Goal: Information Seeking & Learning: Learn about a topic

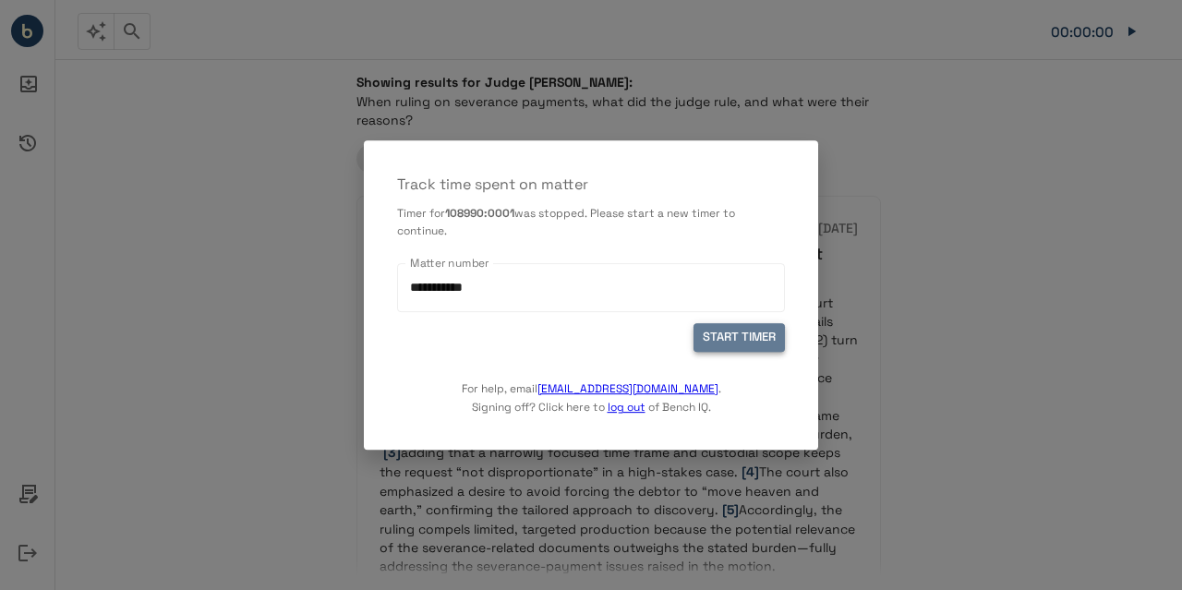
click at [728, 333] on button "START TIMER" at bounding box center [739, 338] width 91 height 29
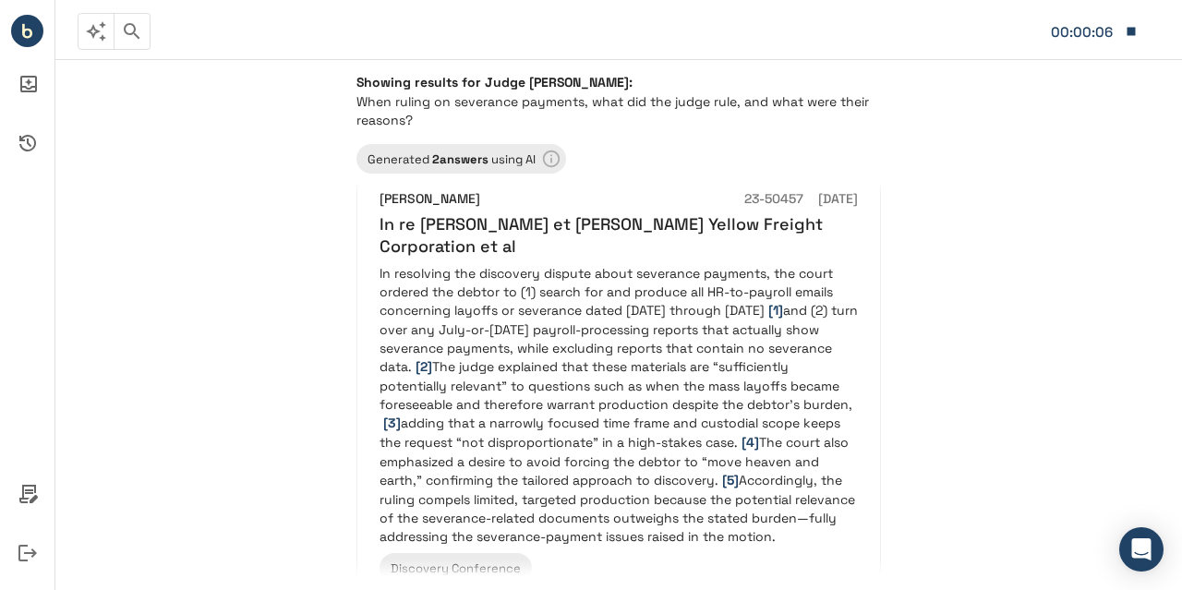
scroll to position [29, 0]
click at [728, 333] on p "In resolving the discovery dispute about severance payments, the court ordered …" at bounding box center [619, 406] width 479 height 282
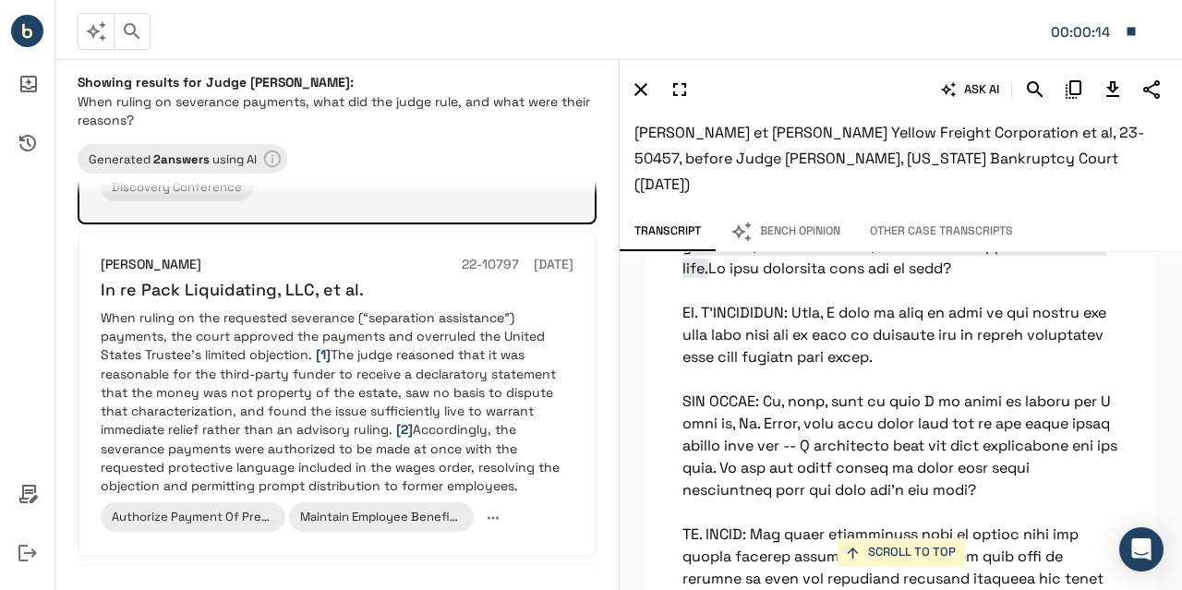
scroll to position [431, 0]
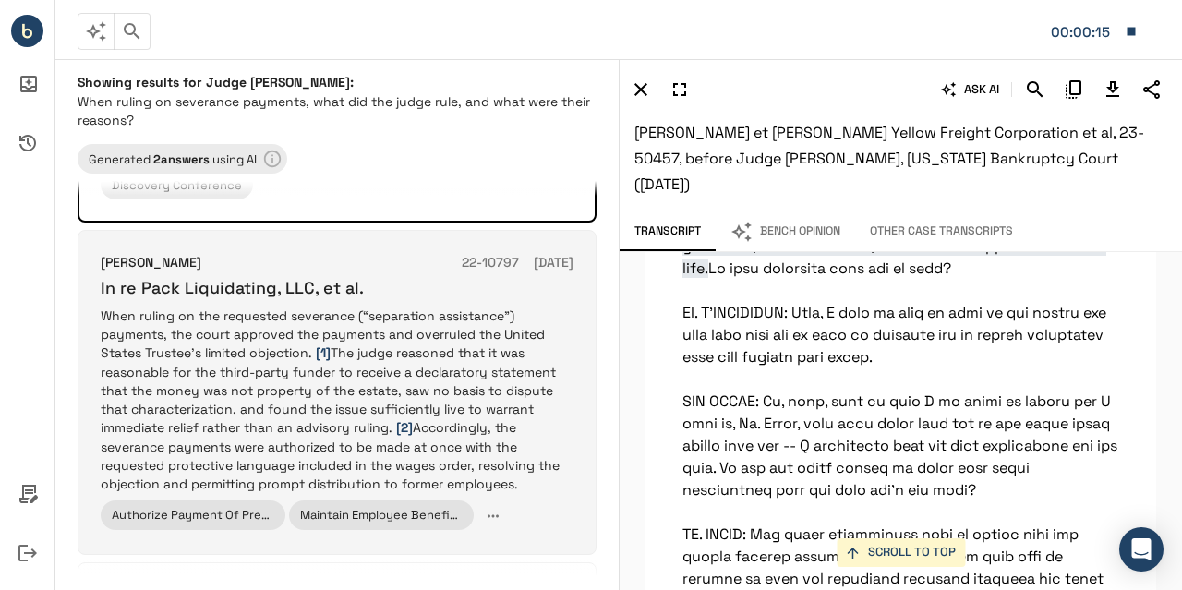
click at [459, 352] on p "When ruling on the requested severance (“separation assistance”) payments, the …" at bounding box center [337, 400] width 473 height 187
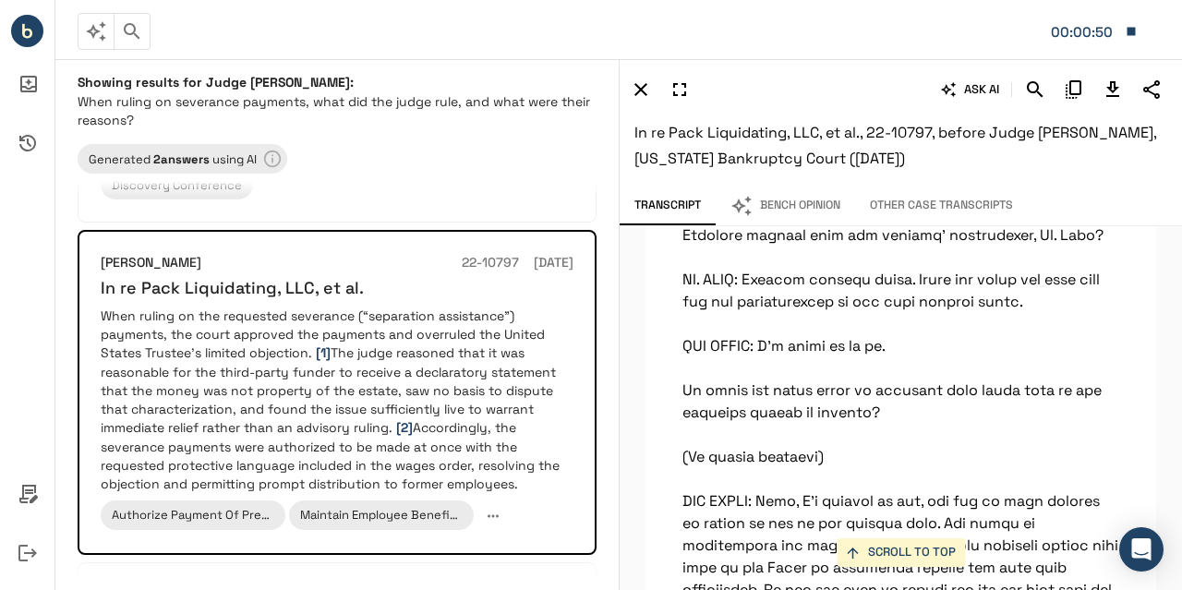
scroll to position [39303, 0]
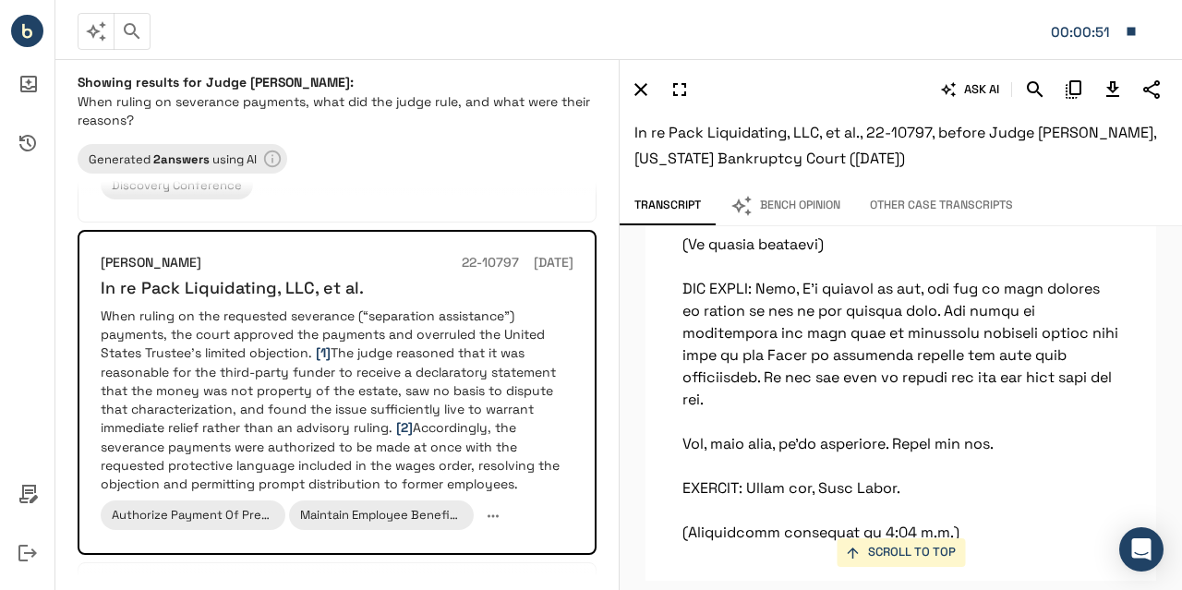
drag, startPoint x: 1062, startPoint y: 463, endPoint x: 496, endPoint y: 169, distance: 638.0
click at [496, 169] on div "Generated 2 answer s using AI" at bounding box center [337, 155] width 519 height 37
click at [1134, 28] on icon "button" at bounding box center [1132, 31] width 8 height 8
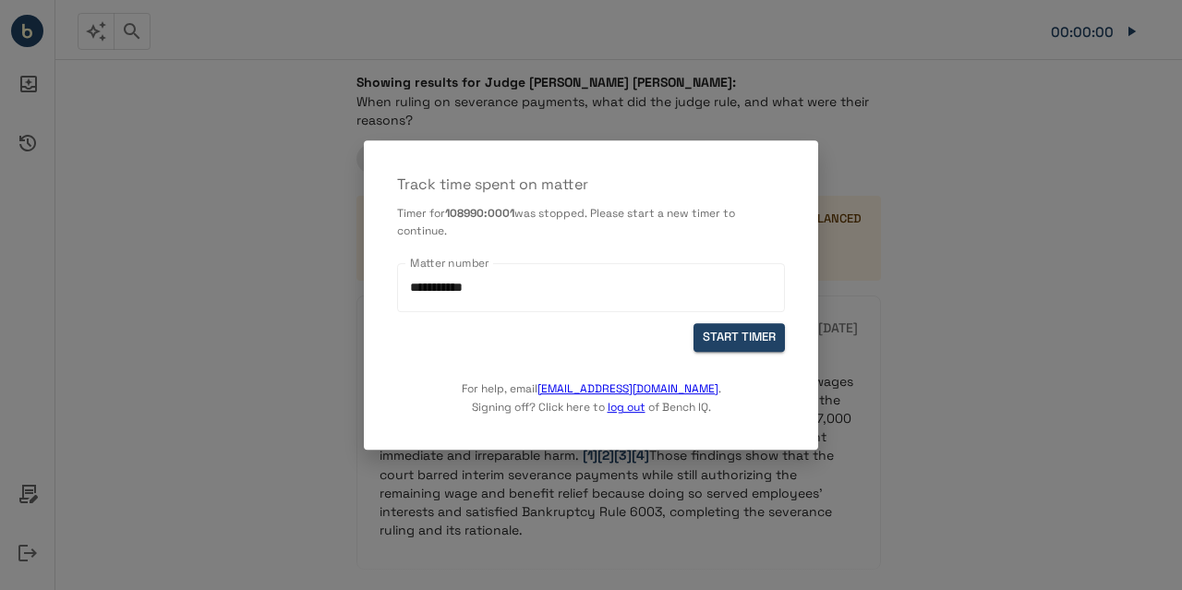
click at [734, 352] on div "For help, email support@benchiq.com . Signing off? Click here to log out of Ben…" at bounding box center [591, 384] width 388 height 65
click at [765, 331] on button "START TIMER" at bounding box center [739, 338] width 91 height 29
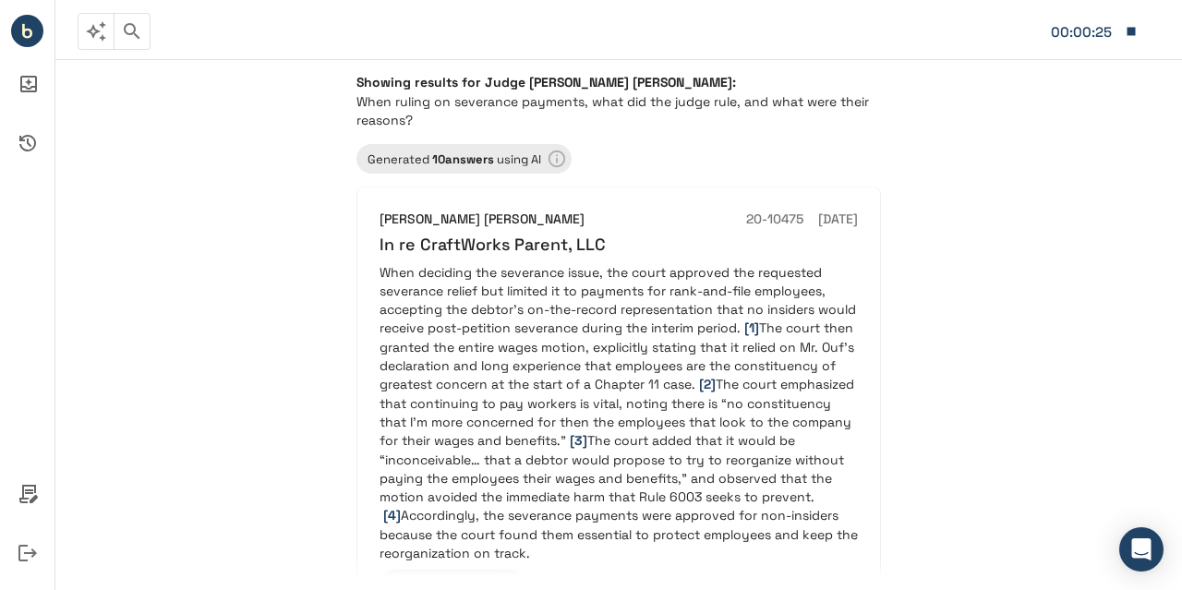
scroll to position [1273, 0]
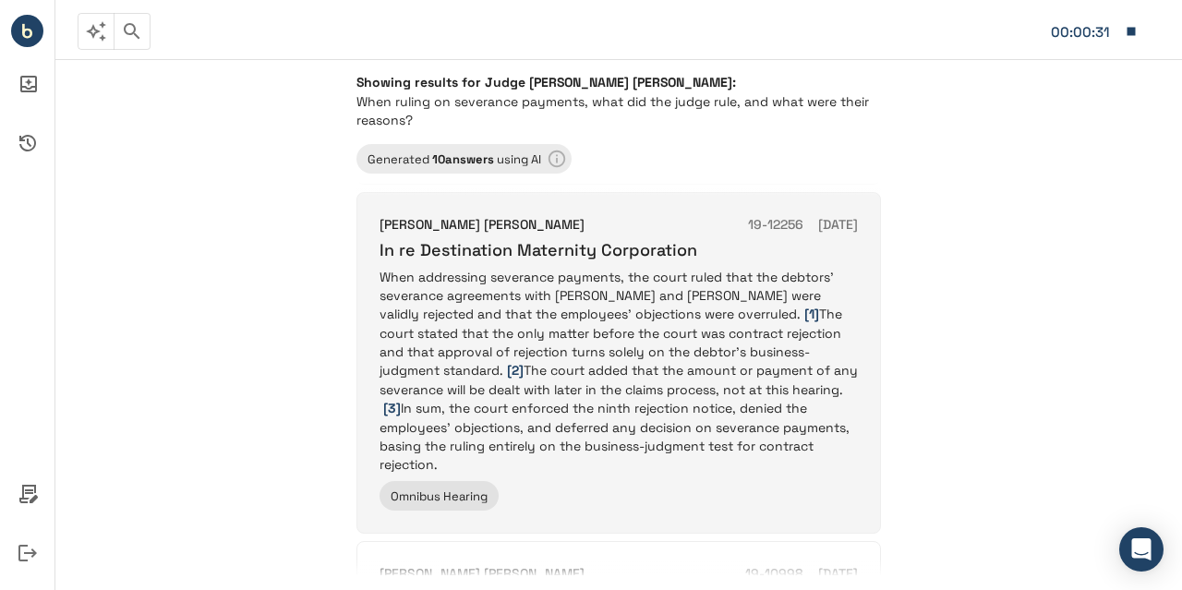
click at [798, 455] on div "Brendan Linehan Shannon 19-12256 02/20/2020 In re Destination Maternity Corpora…" at bounding box center [619, 363] width 479 height 296
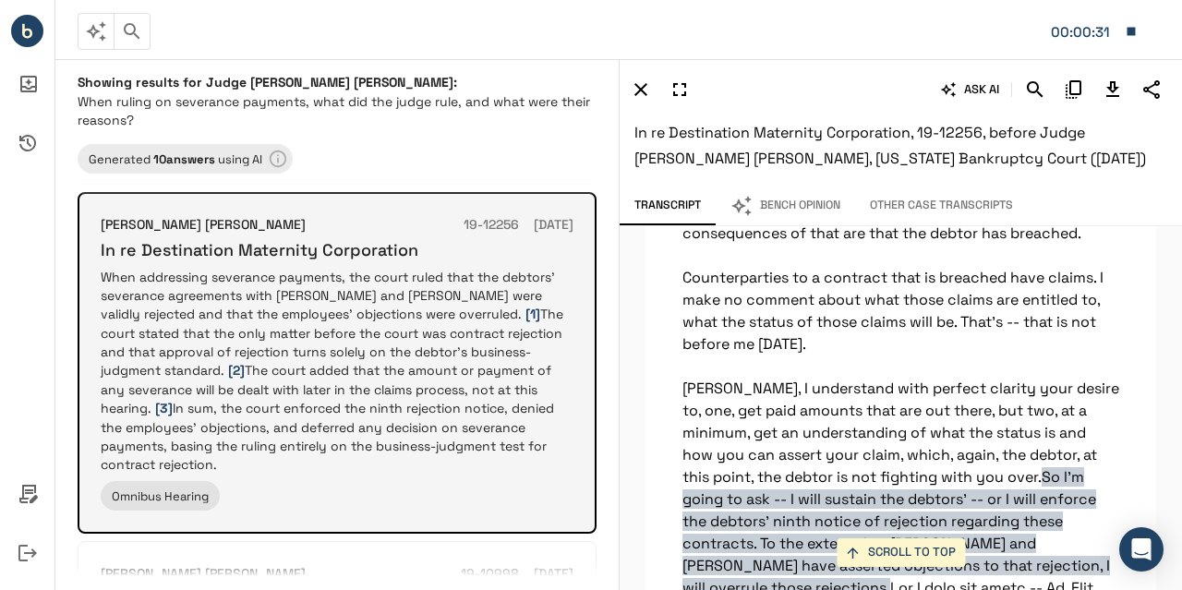
scroll to position [6393, 0]
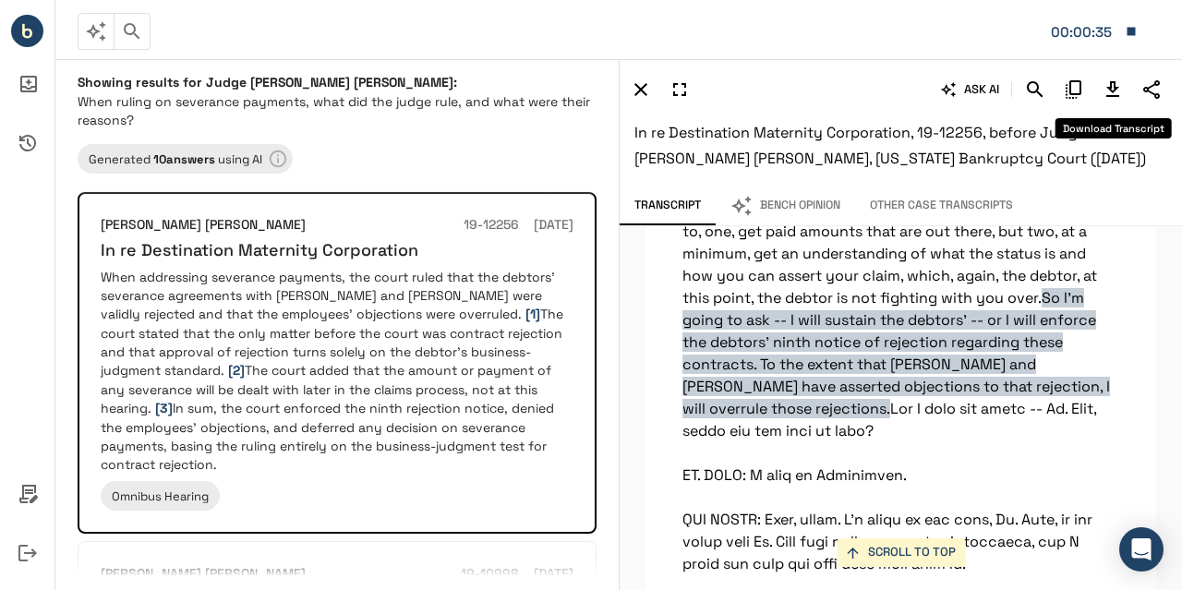
click at [1120, 86] on icon "Download Transcript" at bounding box center [1113, 90] width 22 height 22
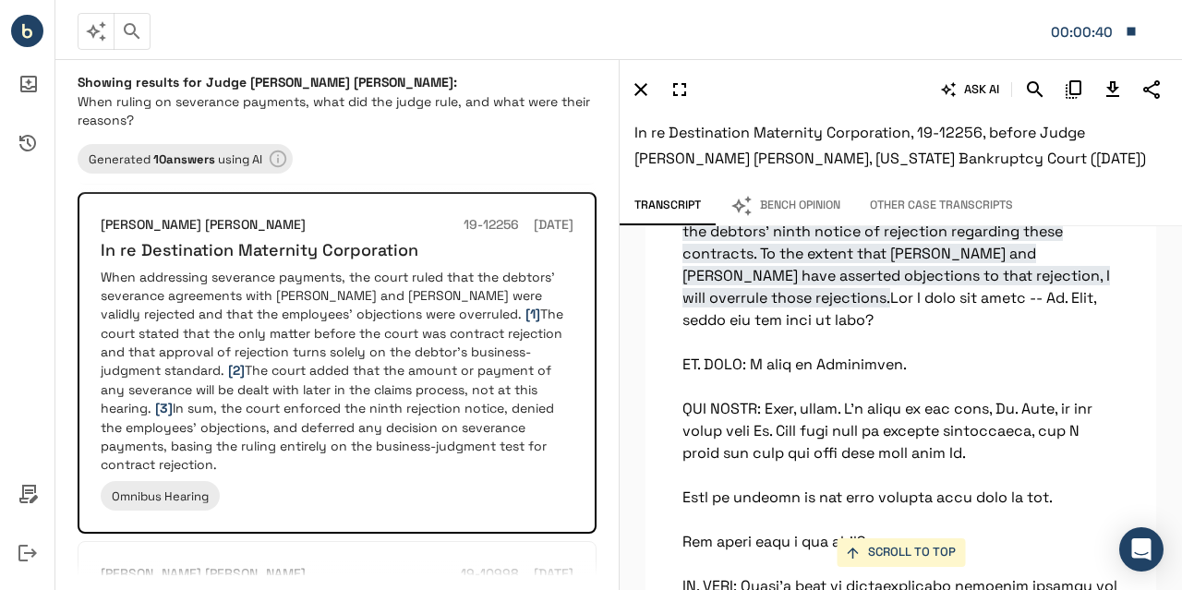
scroll to position [6696, 0]
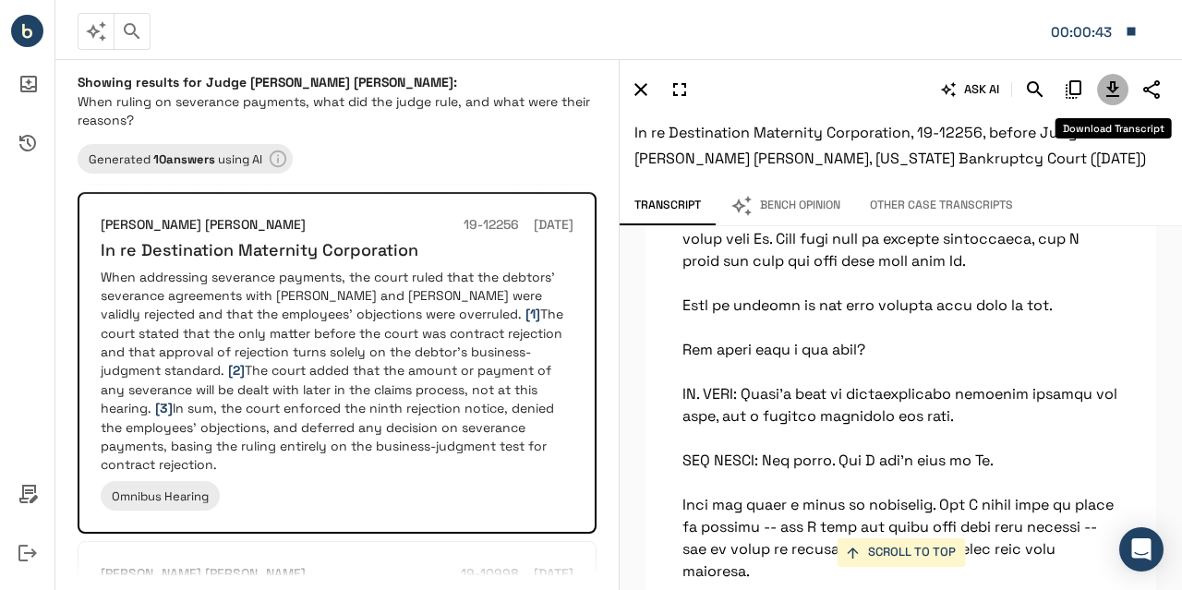
click at [1111, 88] on icon "Download Transcript" at bounding box center [1113, 89] width 13 height 16
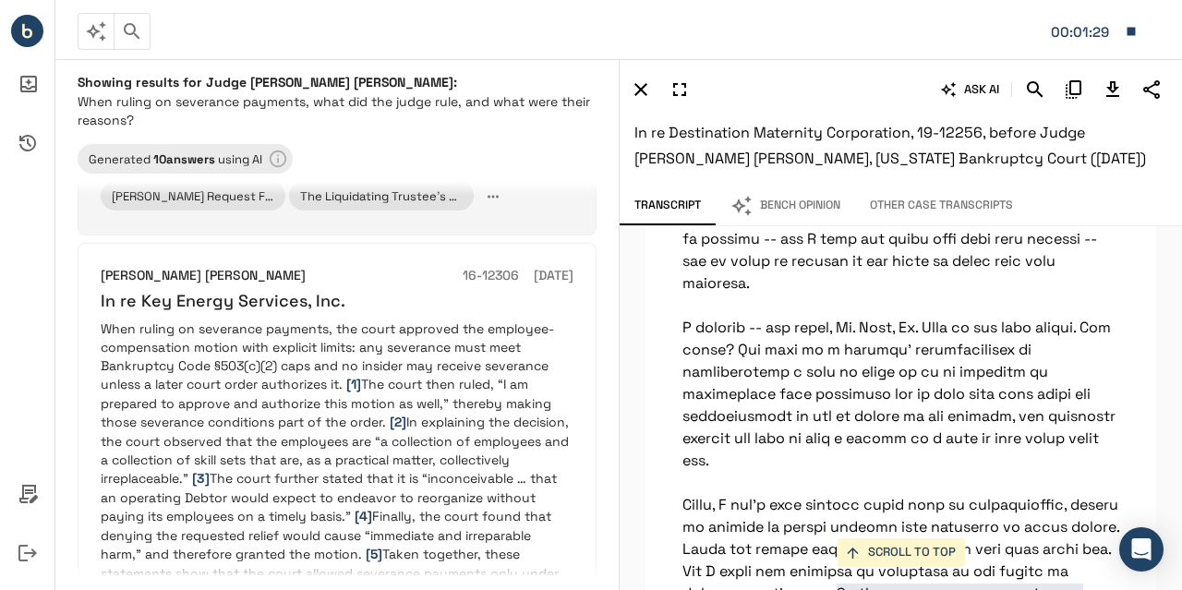
scroll to position [3522, 0]
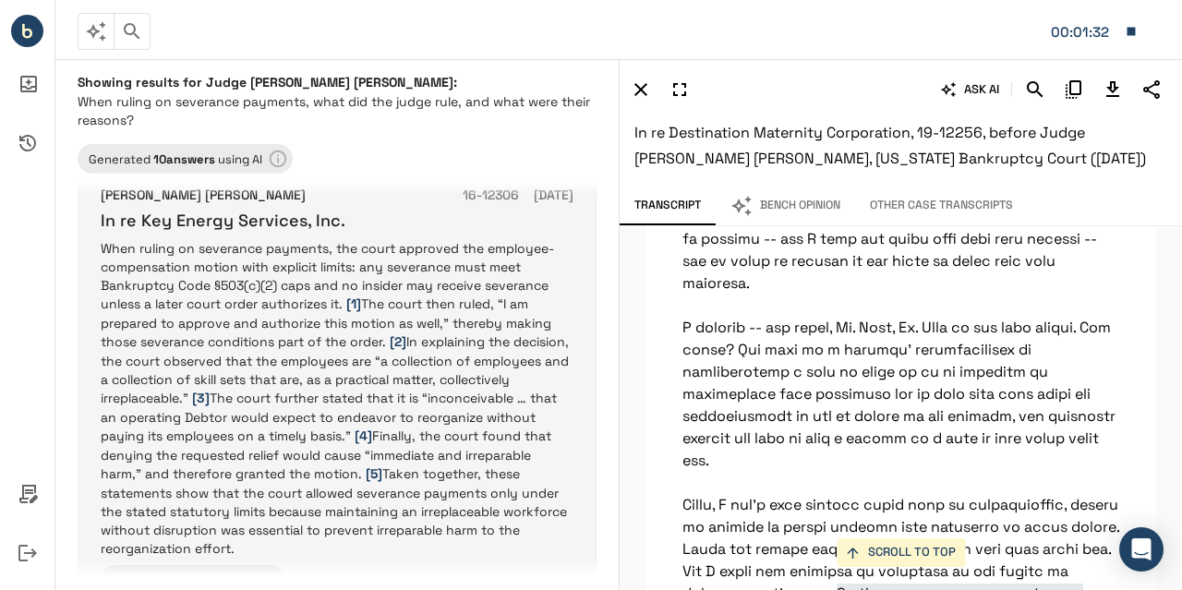
click at [301, 350] on p "When ruling on severance payments, the court approved the employee-compensation…" at bounding box center [337, 398] width 473 height 319
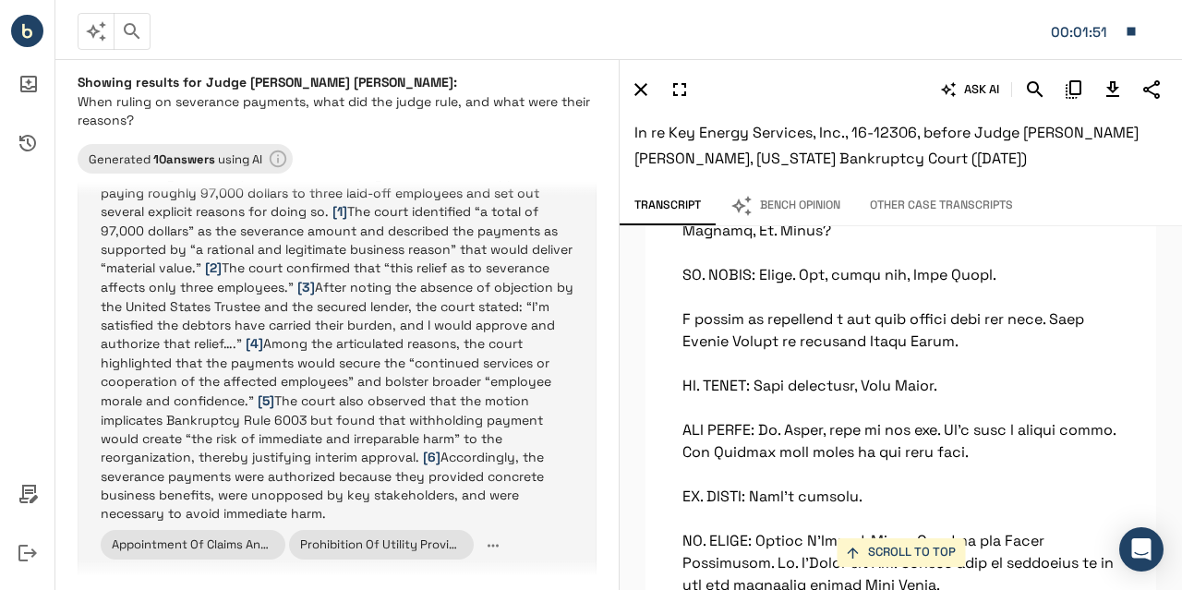
scroll to position [4124, 0]
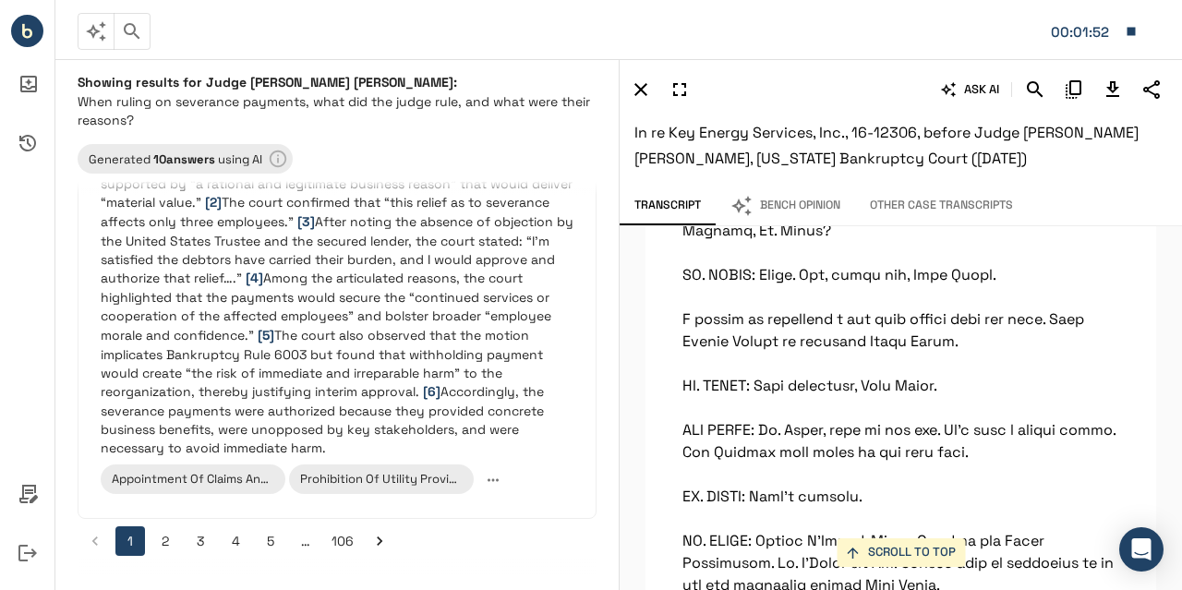
click at [169, 530] on button "2" at bounding box center [166, 542] width 30 height 30
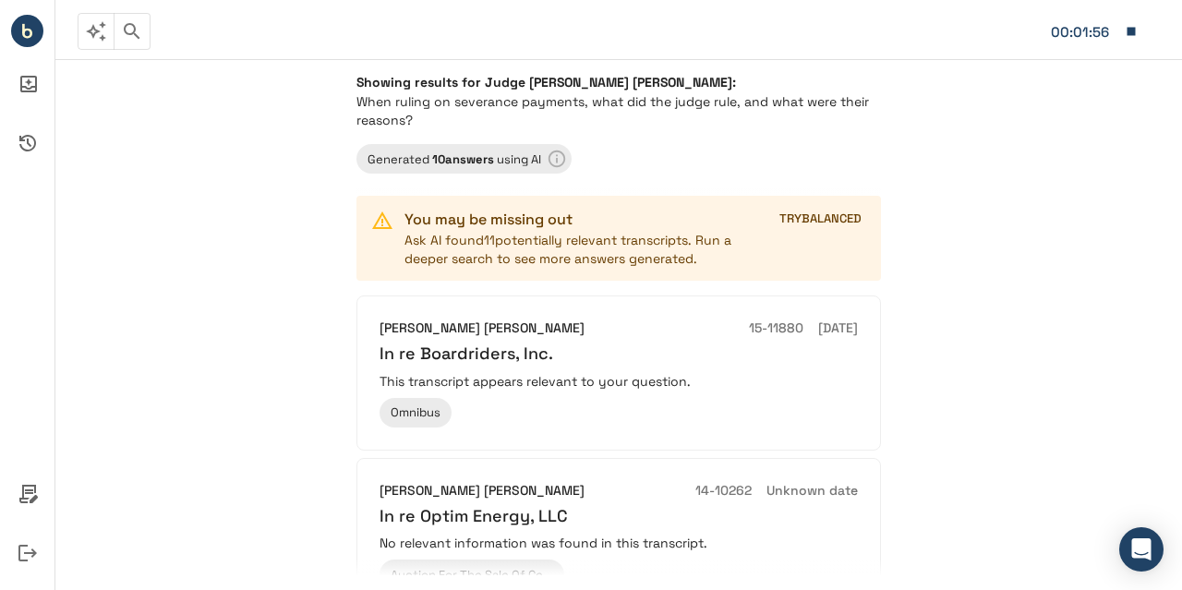
click at [571, 250] on p "Ask AI found 11 potentially relevant transcripts. Run a deeper search to see mo…" at bounding box center [583, 249] width 356 height 37
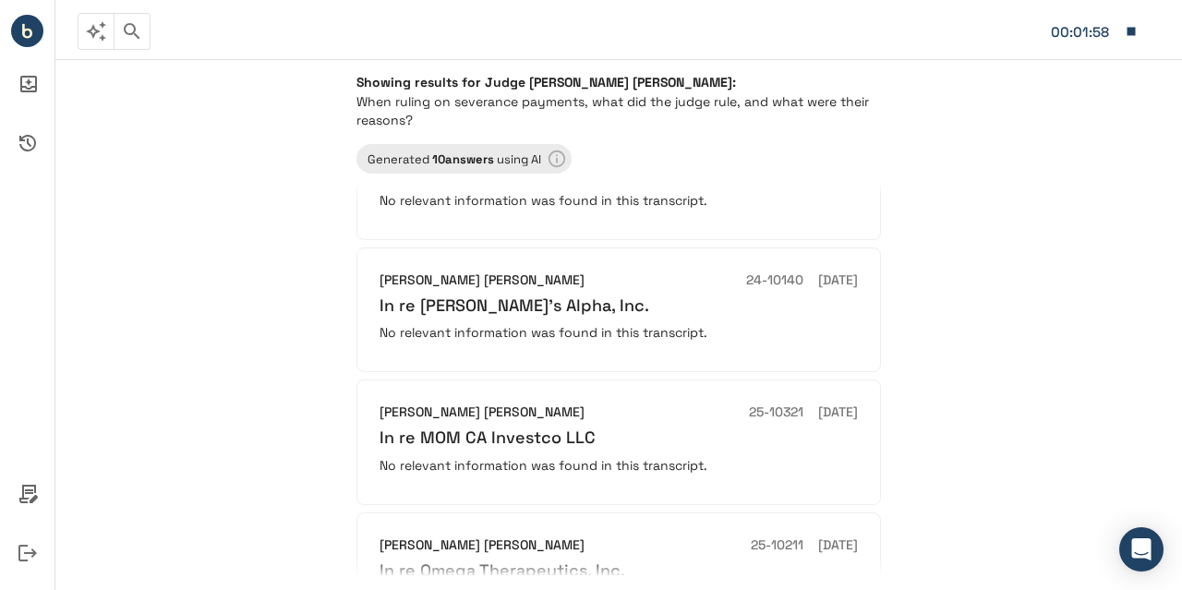
scroll to position [1226, 0]
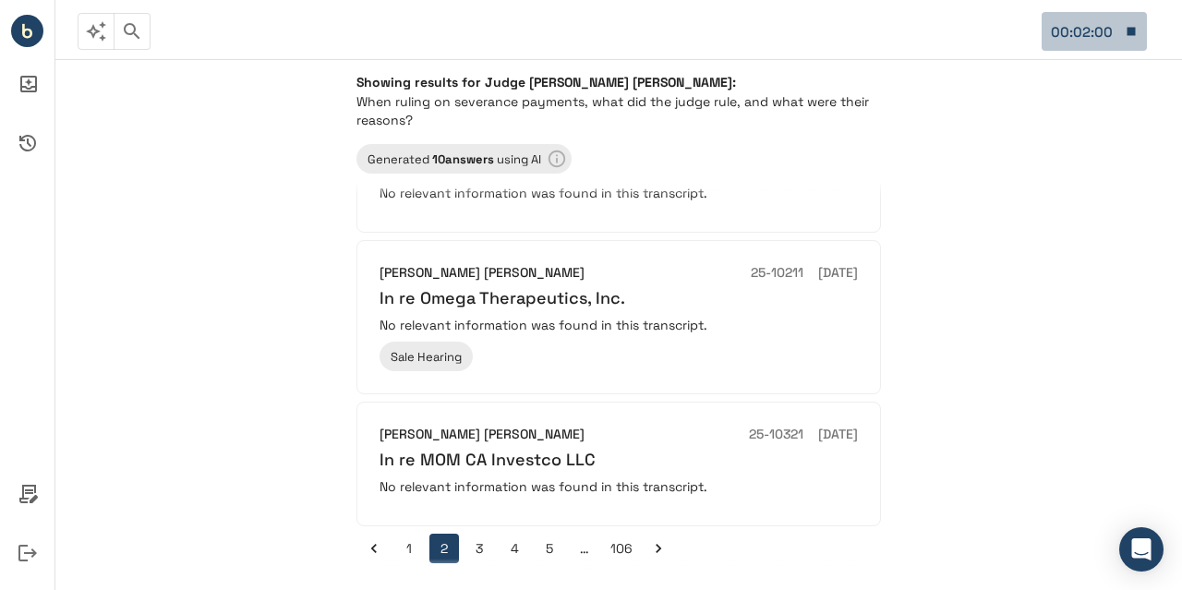
click at [1135, 33] on icon "button" at bounding box center [1132, 31] width 8 height 8
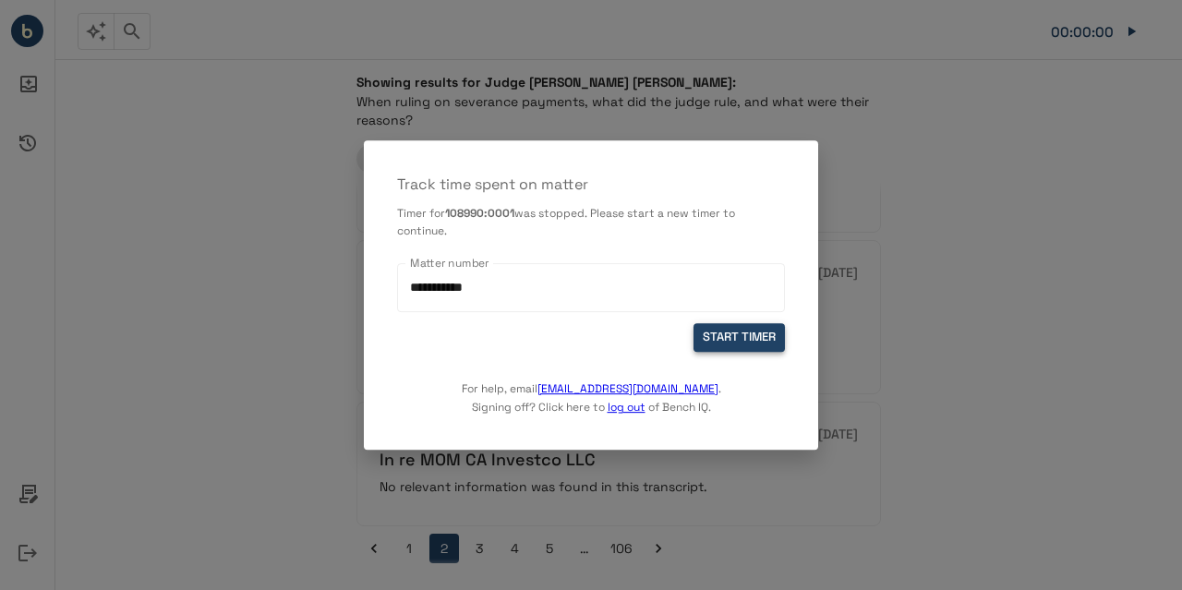
click at [733, 342] on button "START TIMER" at bounding box center [739, 338] width 91 height 29
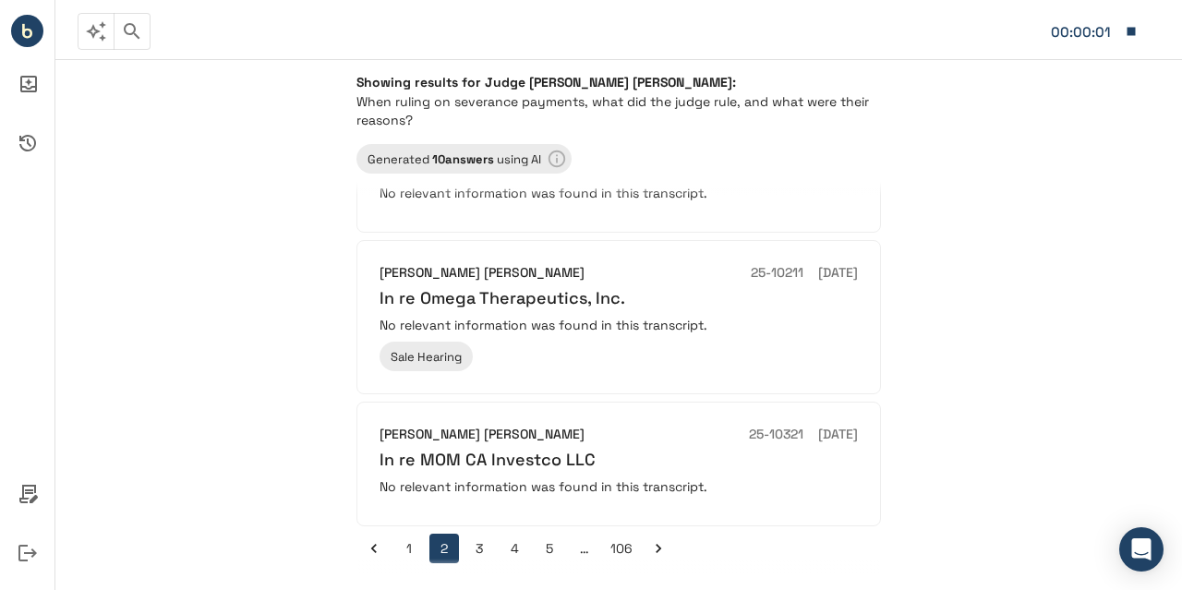
click at [131, 37] on icon "button" at bounding box center [132, 31] width 22 height 22
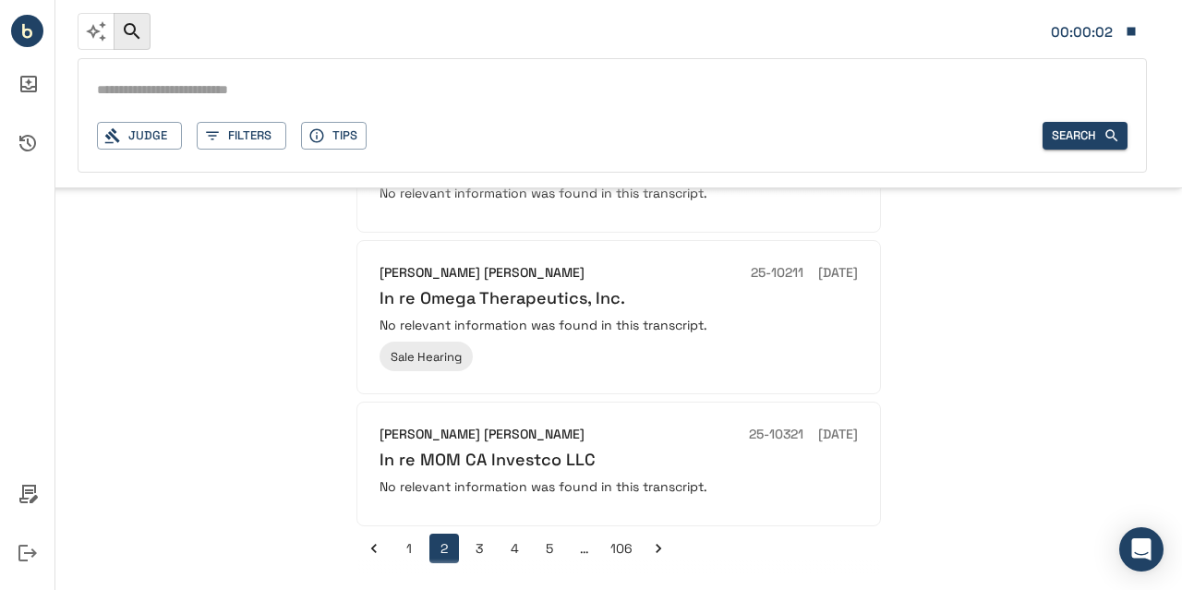
click at [179, 86] on input "text" at bounding box center [612, 91] width 1031 height 27
click at [158, 143] on div "Judge" at bounding box center [139, 136] width 85 height 29
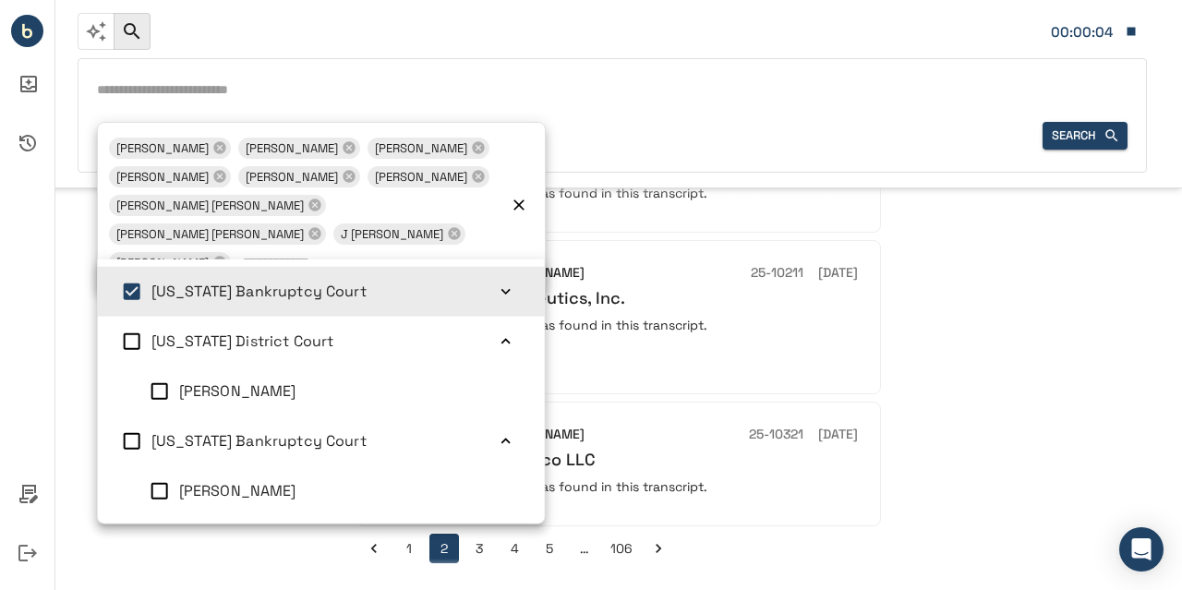
click at [194, 91] on input "text" at bounding box center [612, 91] width 1031 height 27
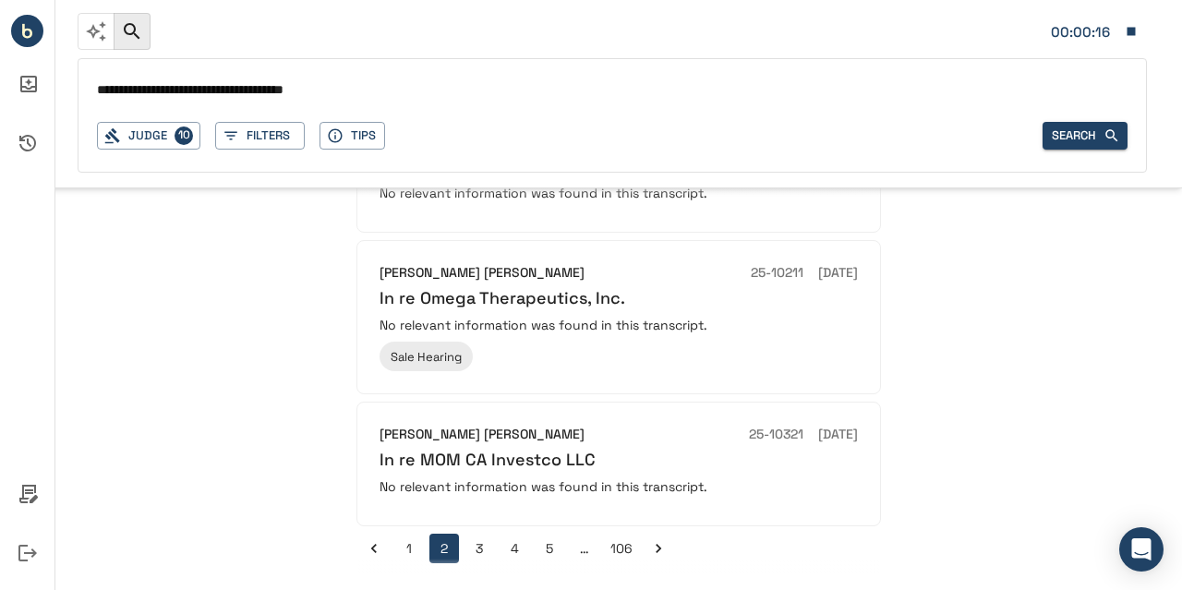
type input "**********"
drag, startPoint x: 998, startPoint y: 128, endPoint x: 1086, endPoint y: 135, distance: 88.9
click at [1086, 135] on div "Judge 10 Filters Tips Search" at bounding box center [612, 136] width 1031 height 29
click at [1105, 138] on icon "button" at bounding box center [1112, 135] width 17 height 17
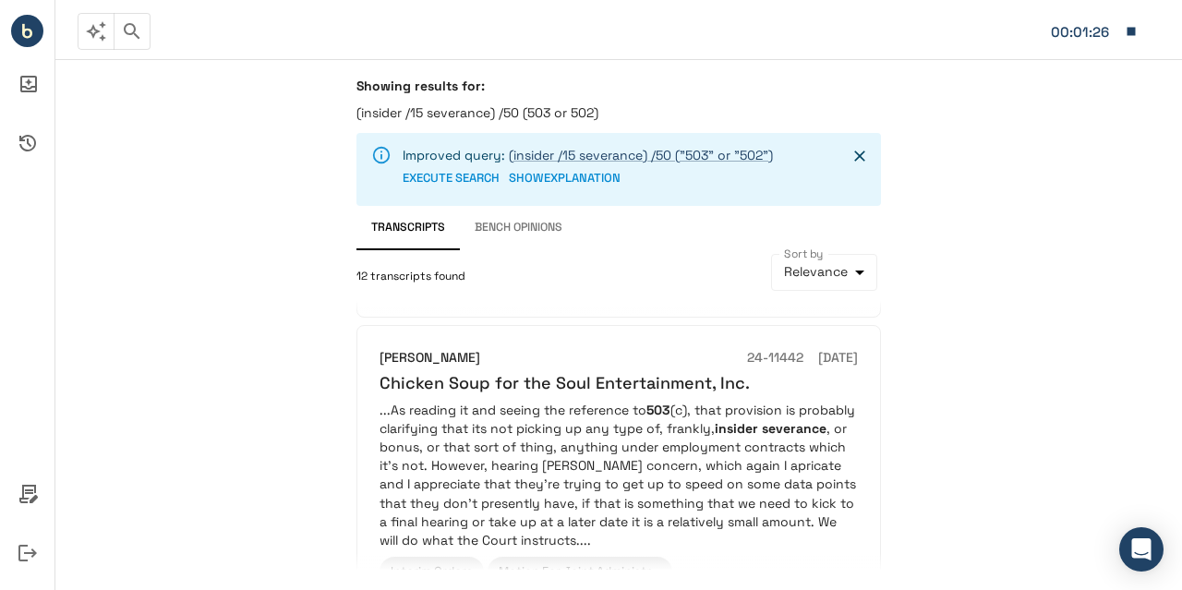
scroll to position [2583, 0]
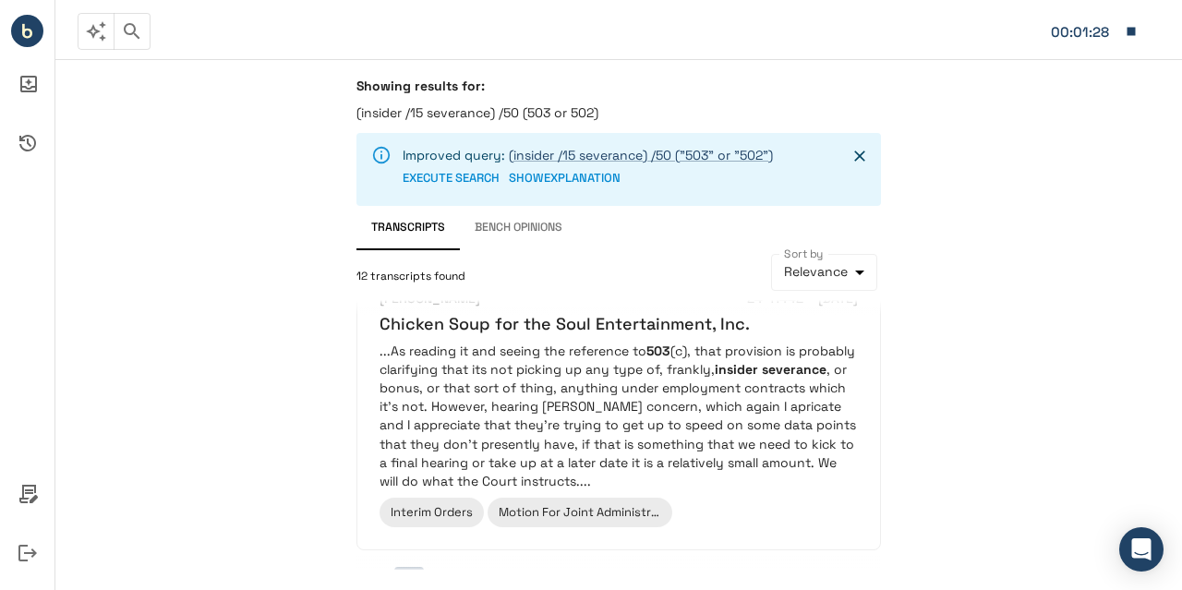
click at [441, 567] on button "2" at bounding box center [445, 582] width 30 height 30
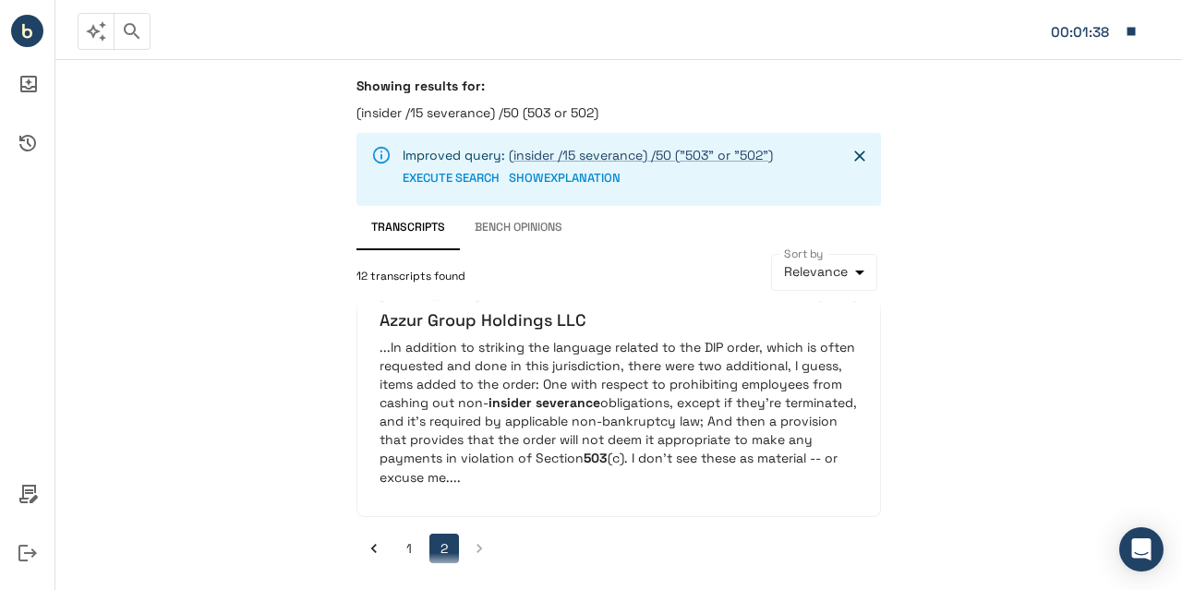
scroll to position [323, 0]
click at [1138, 36] on icon "button" at bounding box center [1131, 31] width 17 height 17
